Goal: Transaction & Acquisition: Book appointment/travel/reservation

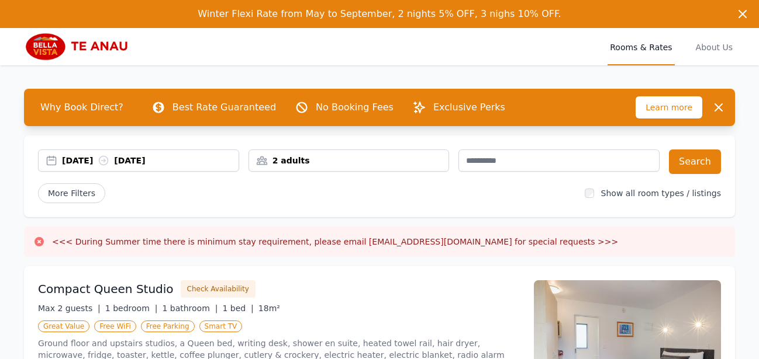
click at [83, 162] on div "[DATE] [DATE]" at bounding box center [150, 161] width 177 height 12
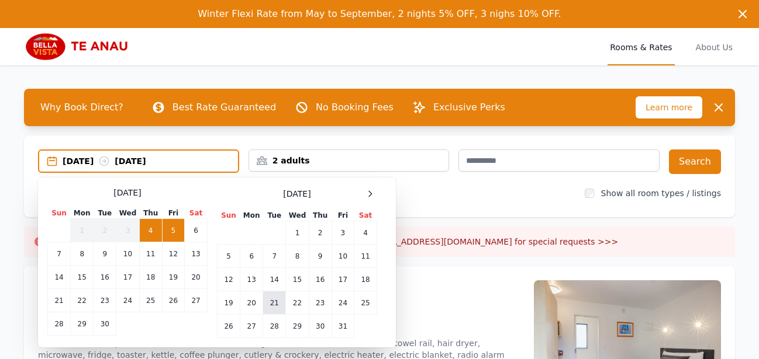
click at [276, 301] on td "21" at bounding box center [274, 303] width 23 height 23
click at [301, 300] on td "22" at bounding box center [297, 303] width 23 height 23
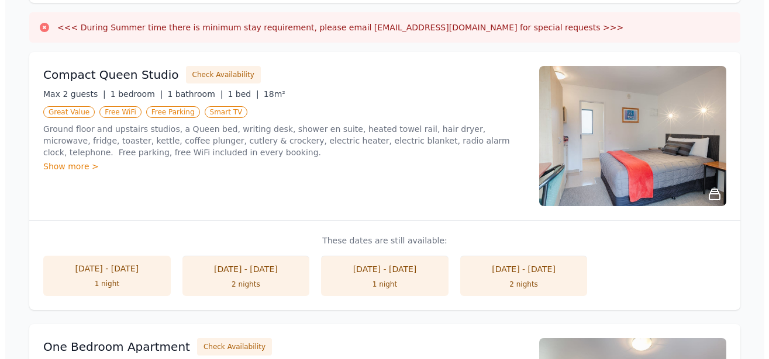
scroll to position [238, 0]
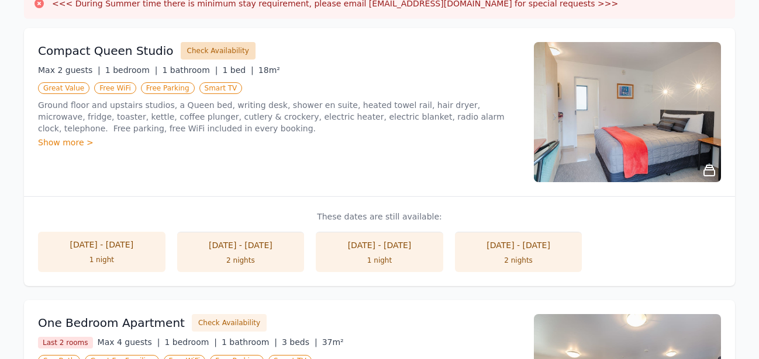
click at [206, 53] on button "Check Availability" at bounding box center [218, 51] width 75 height 18
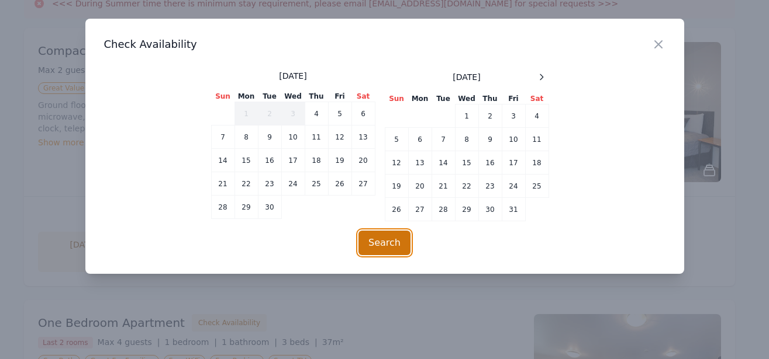
click at [379, 241] on button "Search" at bounding box center [384, 243] width 52 height 25
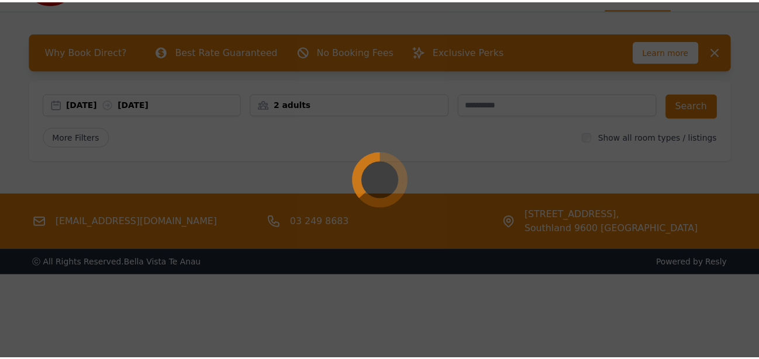
scroll to position [56, 0]
